Goal: Task Accomplishment & Management: Use online tool/utility

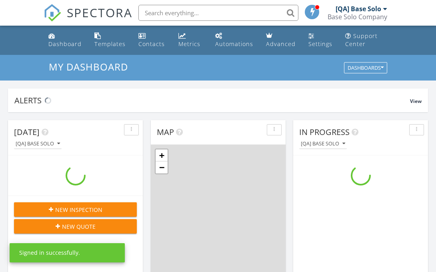
scroll to position [729, 437]
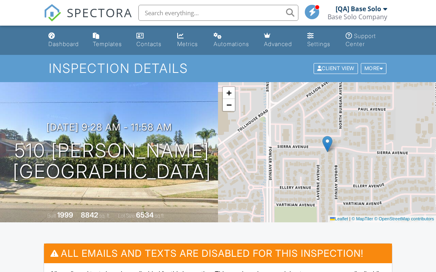
scroll to position [253, 0]
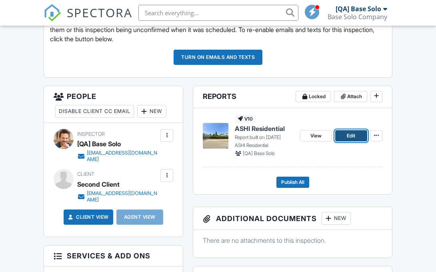
click at [351, 136] on span "Edit" at bounding box center [351, 136] width 8 height 8
